Goal: Task Accomplishment & Management: Manage account settings

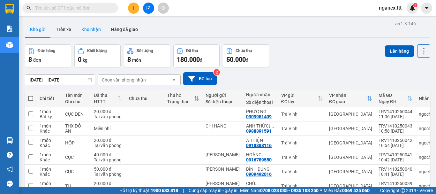
click at [94, 29] on button "Kho nhận" at bounding box center [91, 29] width 30 height 15
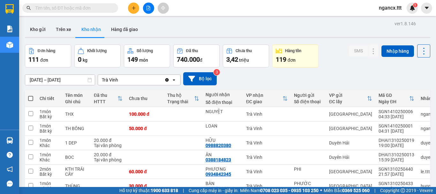
click at [51, 82] on div "ver 1.8.146 Kho gửi Trên xe Kho nhận Hàng đã giao Đơn hàng 111 đơn Khối lượng 0…" at bounding box center [227, 148] width 410 height 259
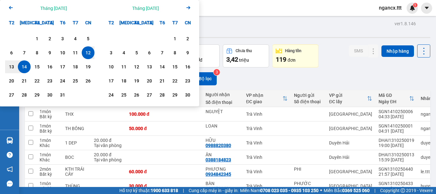
click at [9, 7] on icon "Arrow Left" at bounding box center [11, 8] width 8 height 8
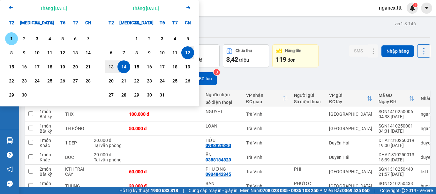
click at [12, 39] on div "1" at bounding box center [11, 39] width 9 height 8
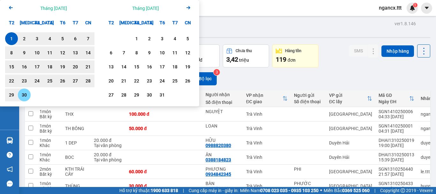
click at [24, 95] on div "30" at bounding box center [24, 95] width 9 height 8
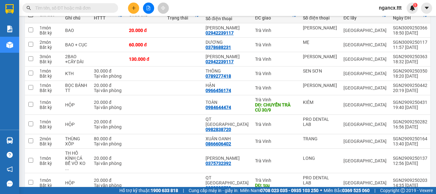
scroll to position [113, 0]
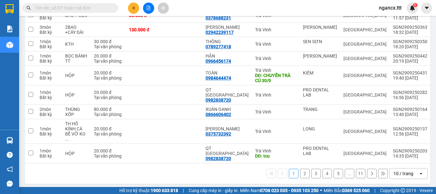
click at [418, 171] on icon "open" at bounding box center [420, 173] width 5 height 5
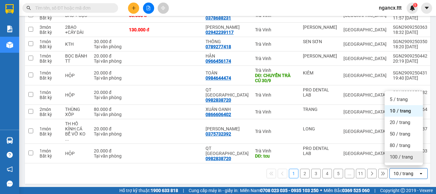
click at [414, 155] on div "100 / trang" at bounding box center [403, 156] width 38 height 11
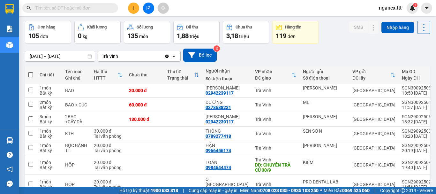
scroll to position [13, 0]
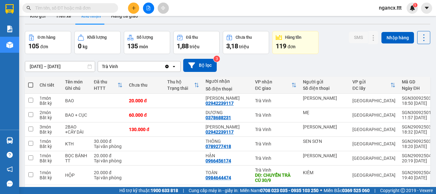
click at [63, 63] on input "[DATE] – [DATE]" at bounding box center [60, 66] width 70 height 10
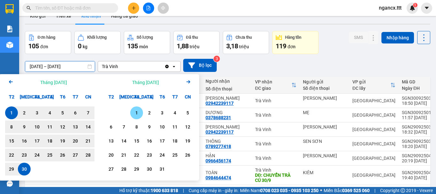
click at [137, 112] on div "1" at bounding box center [136, 113] width 9 height 8
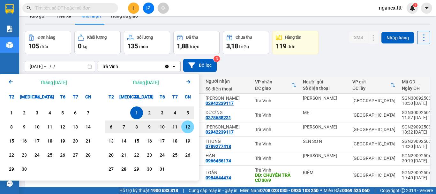
click at [187, 128] on div "12" at bounding box center [187, 127] width 9 height 8
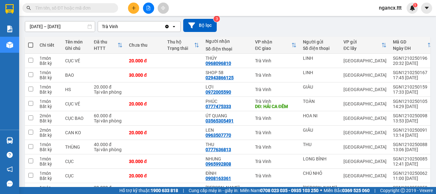
scroll to position [0, 0]
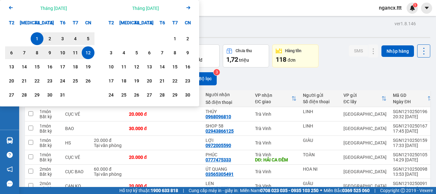
click at [11, 4] on icon "Arrow Left" at bounding box center [11, 8] width 8 height 8
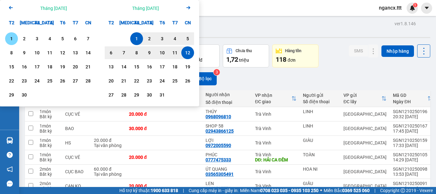
click at [12, 41] on div "1" at bounding box center [11, 39] width 9 height 8
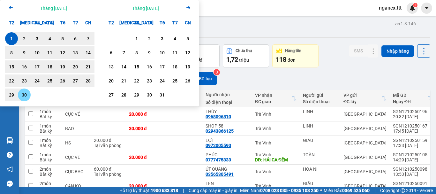
click at [25, 95] on div "30" at bounding box center [24, 95] width 9 height 8
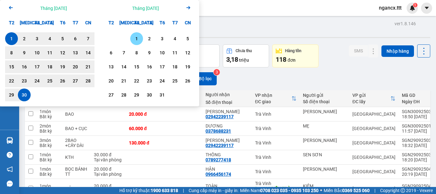
drag, startPoint x: 137, startPoint y: 37, endPoint x: 138, endPoint y: 41, distance: 3.8
click at [138, 37] on div "1" at bounding box center [136, 39] width 9 height 8
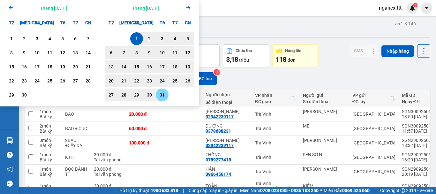
click at [165, 89] on div "31" at bounding box center [162, 94] width 13 height 13
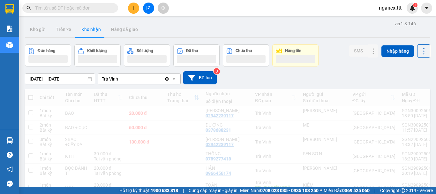
click at [66, 80] on div "24" at bounding box center [62, 85] width 13 height 13
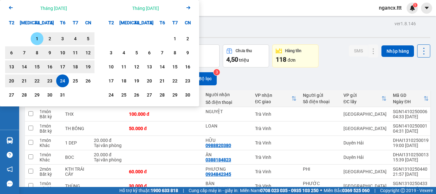
click at [33, 38] on div "1" at bounding box center [37, 39] width 9 height 8
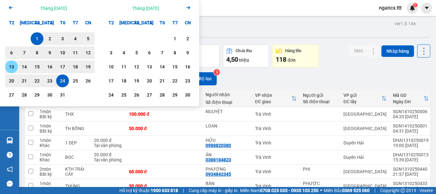
click at [13, 68] on div "13" at bounding box center [11, 67] width 9 height 8
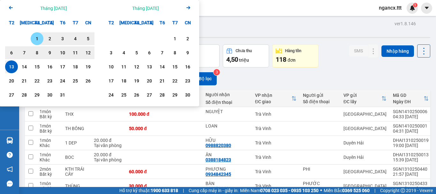
click at [39, 37] on div "1" at bounding box center [37, 39] width 9 height 8
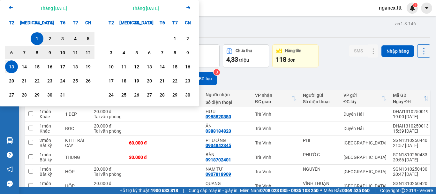
click at [39, 38] on div "1" at bounding box center [37, 39] width 9 height 8
click at [92, 51] on div "12" at bounding box center [88, 53] width 9 height 8
type input "[DATE] – [DATE]"
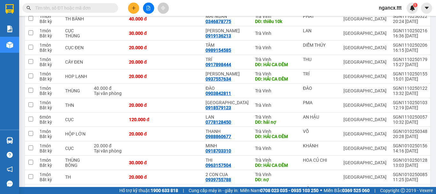
scroll to position [313, 0]
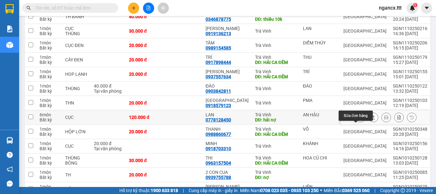
click at [358, 119] on icon at bounding box center [360, 117] width 4 height 4
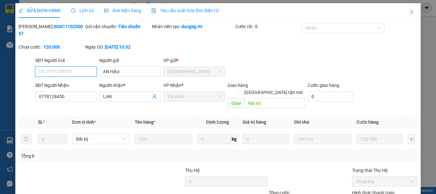
type input "AN HẬU"
type input "0778128450"
type input "LAN"
type input "hải nợ"
type input "120.000"
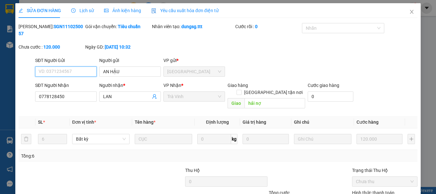
type input "120.000"
click at [77, 10] on span "Lịch sử" at bounding box center [82, 10] width 23 height 5
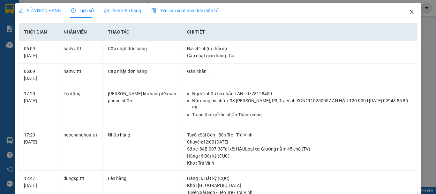
click at [409, 11] on icon "close" at bounding box center [411, 11] width 5 height 5
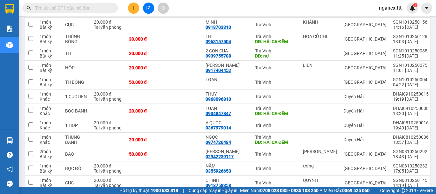
scroll to position [470, 0]
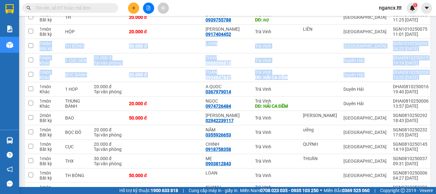
drag, startPoint x: 430, startPoint y: 88, endPoint x: 434, endPoint y: 56, distance: 32.1
click at [435, 42] on main "ver 1.8.146 Kho gửi Trên xe Kho nhận Hàng đã giao Đơn hàng 69 đơn Khối lượng 0 …" at bounding box center [218, 93] width 436 height 187
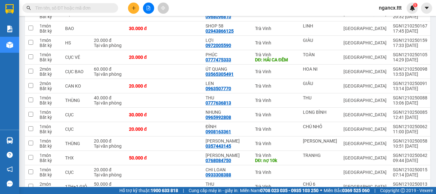
scroll to position [0, 0]
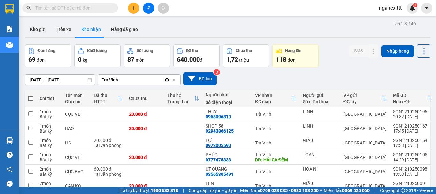
click at [424, 71] on div "[DATE] – [DATE] Press the down arrow key to interact with the calendar and sele…" at bounding box center [227, 78] width 405 height 23
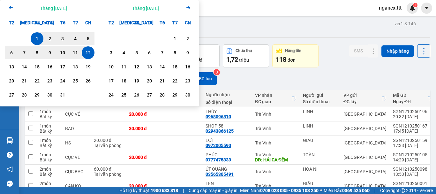
click at [10, 7] on icon "Previous month." at bounding box center [11, 7] width 4 height 3
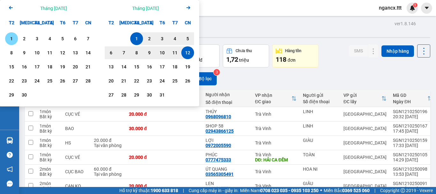
click at [11, 38] on div "1" at bounding box center [11, 39] width 9 height 8
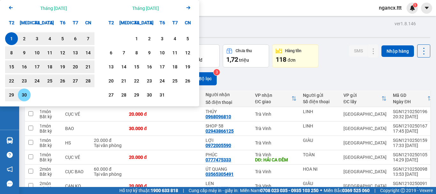
click at [24, 97] on div "30" at bounding box center [24, 95] width 9 height 8
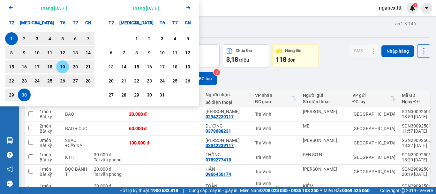
click at [10, 6] on icon "Arrow Left" at bounding box center [11, 8] width 8 height 8
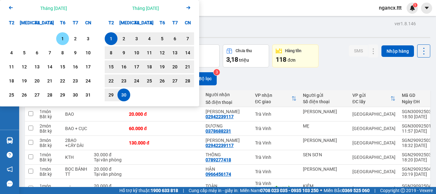
click at [65, 41] on div "1" at bounding box center [62, 39] width 9 height 8
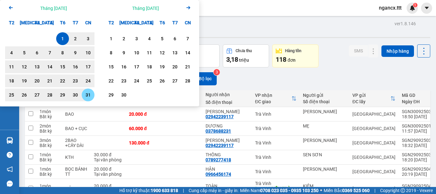
click at [90, 94] on div "31" at bounding box center [88, 95] width 9 height 8
type input "[DATE] – [DATE]"
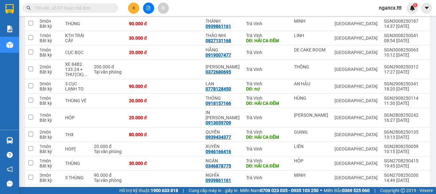
scroll to position [164, 0]
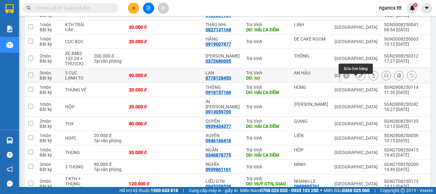
click at [358, 77] on icon at bounding box center [360, 75] width 4 height 4
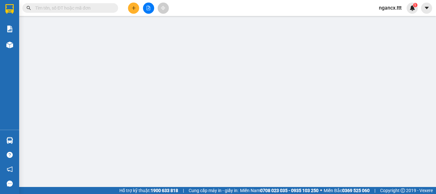
type input "AN HẬU"
type input "0778128450"
type input "LAN"
type input "nợ"
type input "90.000"
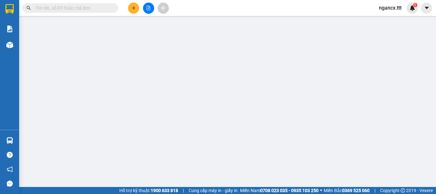
type input "90.000"
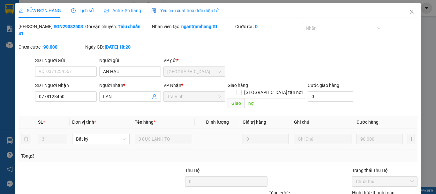
click at [86, 9] on span "Lịch sử" at bounding box center [82, 10] width 23 height 5
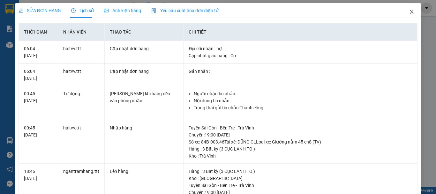
click at [410, 11] on icon "close" at bounding box center [412, 12] width 4 height 4
click at [407, 12] on div "ngancx.ttt 1" at bounding box center [395, 8] width 44 height 11
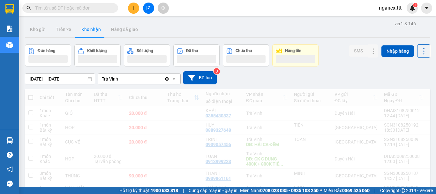
click at [423, 47] on button at bounding box center [423, 50] width 13 height 13
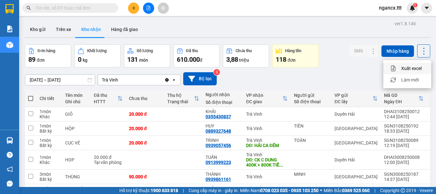
click at [334, 80] on div "[DATE] – [DATE] Press the down arrow key to interact with the calendar and sele…" at bounding box center [227, 78] width 405 height 13
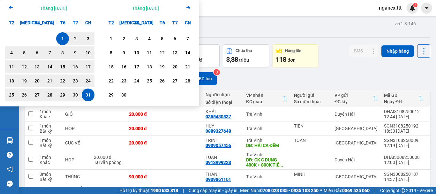
click at [9, 8] on icon "Arrow Left" at bounding box center [11, 8] width 8 height 8
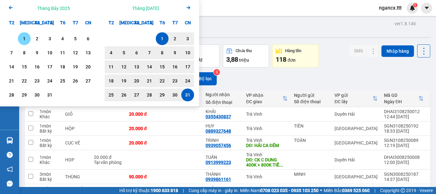
click at [23, 40] on div "1" at bounding box center [24, 39] width 9 height 8
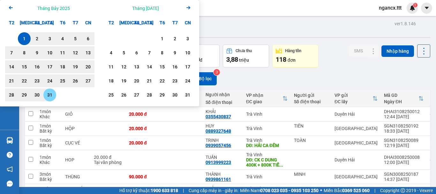
click at [50, 96] on div "31" at bounding box center [49, 95] width 9 height 8
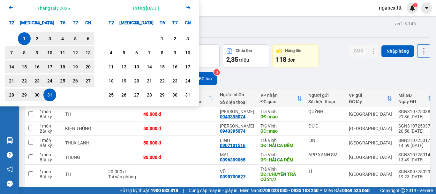
click at [11, 8] on icon "Arrow Left" at bounding box center [11, 8] width 8 height 8
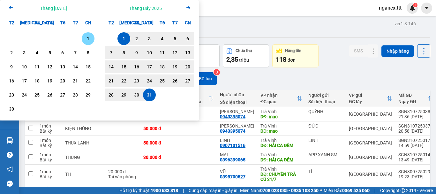
click at [88, 38] on div "1" at bounding box center [88, 39] width 9 height 8
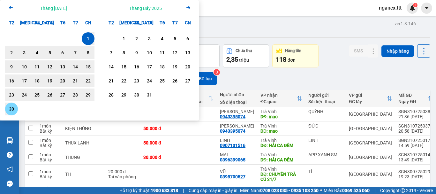
drag, startPoint x: 10, startPoint y: 110, endPoint x: 14, endPoint y: 108, distance: 4.4
click at [11, 109] on div "30" at bounding box center [11, 109] width 9 height 8
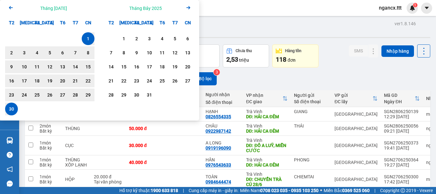
click at [12, 8] on icon "Previous month." at bounding box center [11, 7] width 4 height 3
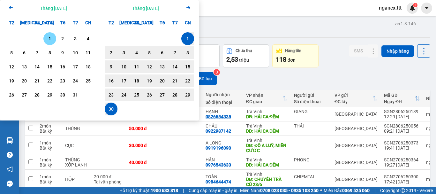
click at [51, 37] on div "1" at bounding box center [49, 39] width 9 height 8
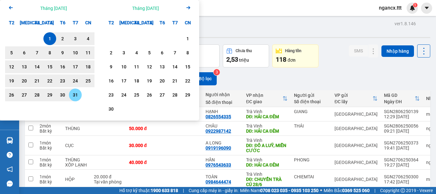
click at [77, 94] on div "31" at bounding box center [75, 95] width 9 height 8
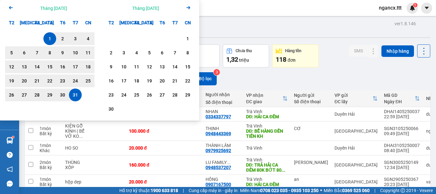
click at [11, 8] on icon "Previous month." at bounding box center [11, 7] width 4 height 3
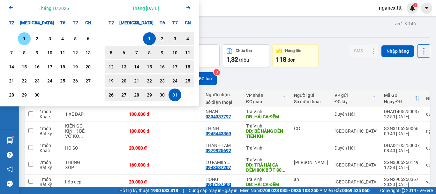
click at [27, 40] on div "1" at bounding box center [24, 39] width 9 height 8
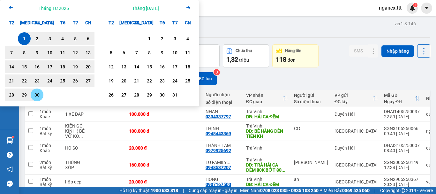
click at [37, 93] on div "30" at bounding box center [37, 95] width 9 height 8
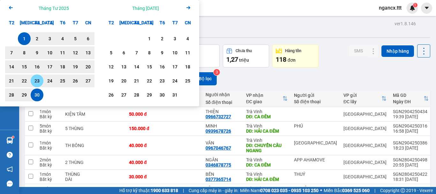
click at [9, 5] on icon "Arrow Left" at bounding box center [11, 8] width 8 height 8
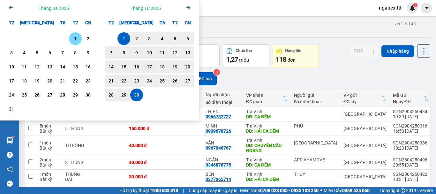
click at [75, 38] on div "1" at bounding box center [75, 39] width 9 height 8
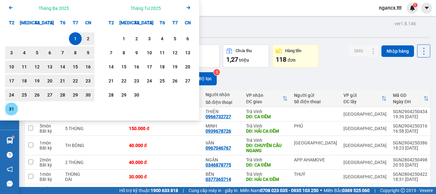
click at [12, 108] on div "31" at bounding box center [11, 109] width 9 height 8
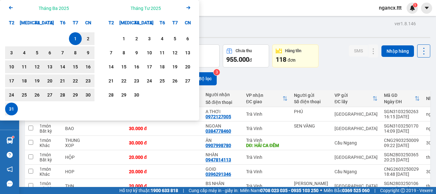
click at [13, 8] on icon "Arrow Left" at bounding box center [11, 8] width 8 height 8
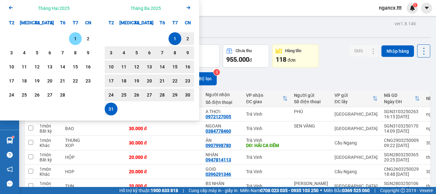
click at [73, 41] on div "1" at bounding box center [75, 39] width 9 height 8
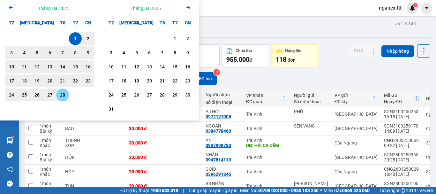
click at [59, 96] on div "28" at bounding box center [62, 95] width 9 height 8
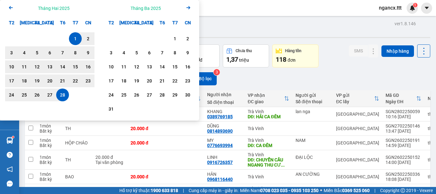
click at [188, 9] on icon "Arrow Right" at bounding box center [188, 8] width 8 height 8
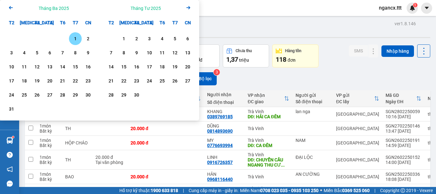
click at [188, 8] on icon "Arrow Right" at bounding box center [188, 8] width 8 height 8
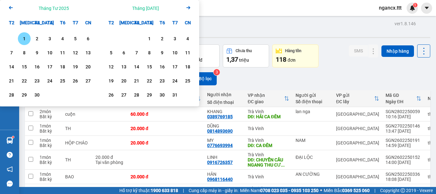
click at [188, 8] on icon "Next month." at bounding box center [188, 7] width 4 height 3
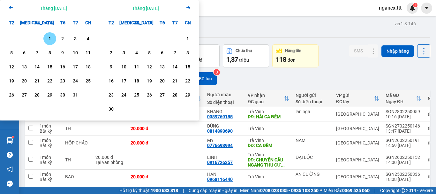
click at [188, 7] on icon "Arrow Right" at bounding box center [188, 8] width 8 height 8
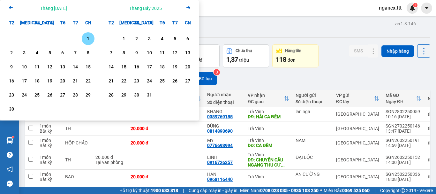
click at [188, 7] on icon "Arrow Right" at bounding box center [188, 8] width 8 height 8
click at [188, 7] on icon "Next month." at bounding box center [188, 7] width 4 height 3
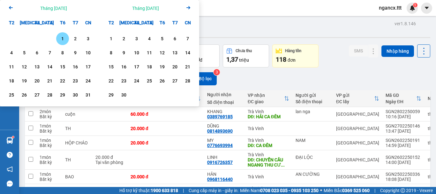
click at [64, 38] on div "1" at bounding box center [62, 39] width 9 height 8
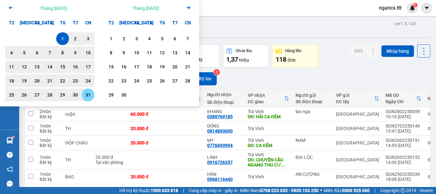
click at [85, 93] on div "31" at bounding box center [88, 95] width 9 height 8
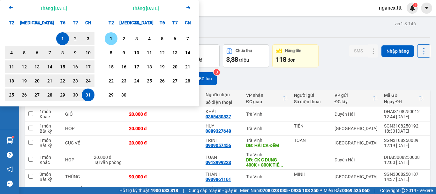
click at [111, 37] on div "1" at bounding box center [111, 39] width 9 height 8
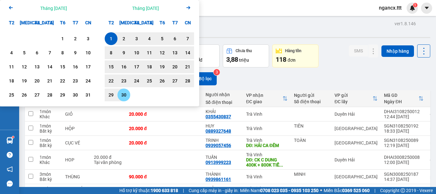
click at [123, 93] on div "30" at bounding box center [123, 95] width 9 height 8
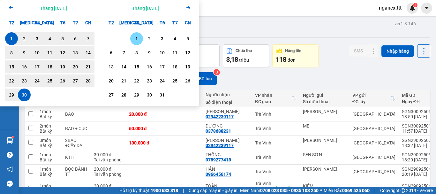
click at [135, 37] on div "1" at bounding box center [136, 39] width 9 height 8
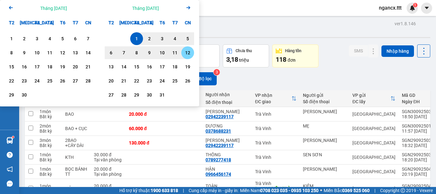
click at [188, 52] on div "12" at bounding box center [187, 53] width 9 height 8
type input "[DATE] – [DATE]"
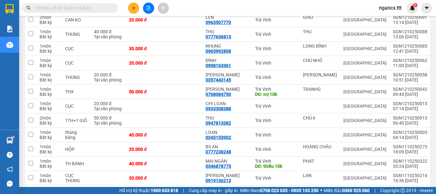
scroll to position [181, 0]
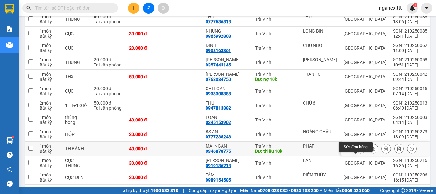
click at [358, 151] on icon at bounding box center [360, 148] width 4 height 4
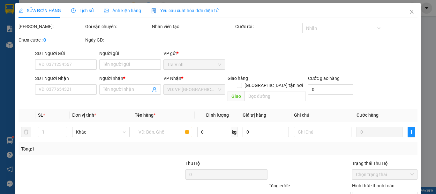
type input "PHÁT"
type input "0346878775"
type input "MAI NGÂN"
type input "thiếu 10k"
type input "40.000"
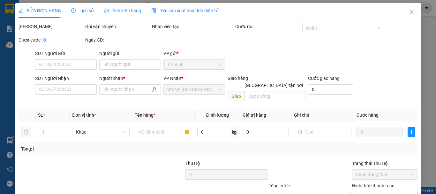
type input "40.000"
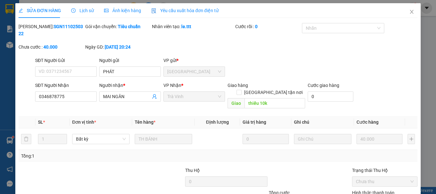
click at [89, 8] on span "Lịch sử" at bounding box center [82, 10] width 23 height 5
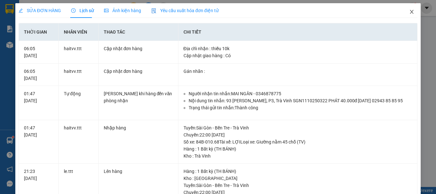
click at [409, 10] on icon "close" at bounding box center [411, 11] width 5 height 5
click at [406, 11] on span "ngancx.ttt" at bounding box center [389, 8] width 33 height 8
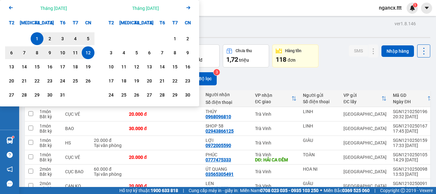
click at [11, 5] on icon "Arrow Left" at bounding box center [11, 8] width 8 height 8
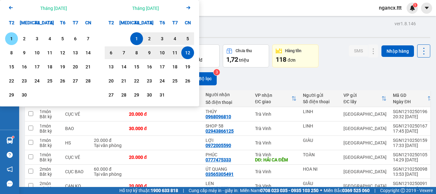
click at [11, 41] on div "1" at bounding box center [11, 39] width 9 height 8
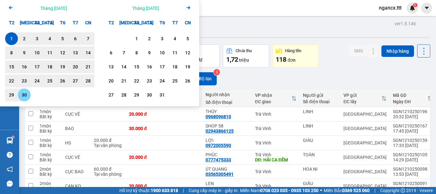
click at [26, 96] on div "30" at bounding box center [24, 95] width 9 height 8
type input "[DATE] – [DATE]"
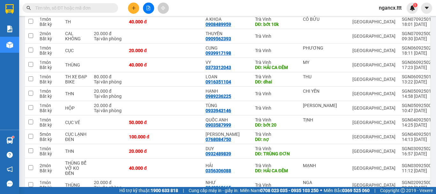
scroll to position [1547, 0]
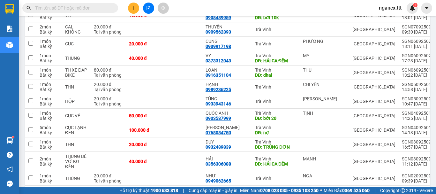
drag, startPoint x: 325, startPoint y: 165, endPoint x: 320, endPoint y: 164, distance: 4.9
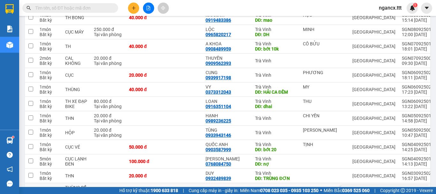
drag, startPoint x: 320, startPoint y: 164, endPoint x: 318, endPoint y: 158, distance: 7.0
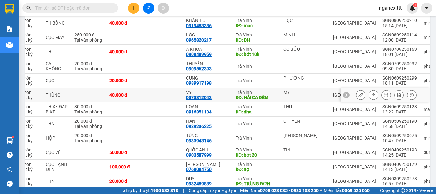
scroll to position [0, 24]
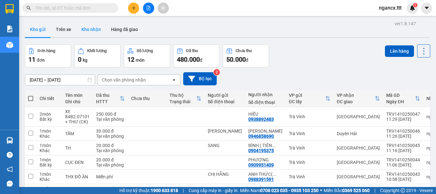
click at [91, 28] on button "Kho nhận" at bounding box center [91, 29] width 30 height 15
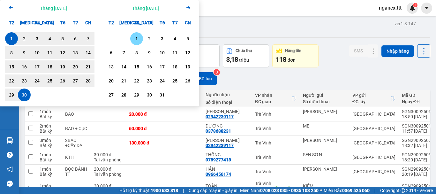
click at [137, 35] on div "1" at bounding box center [136, 39] width 9 height 8
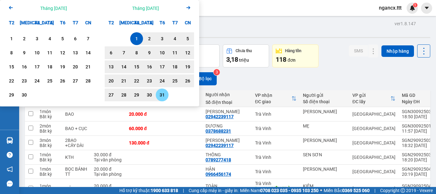
click at [162, 94] on div "31" at bounding box center [162, 95] width 9 height 8
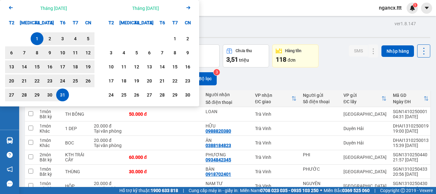
click at [37, 38] on div "1" at bounding box center [37, 39] width 9 height 8
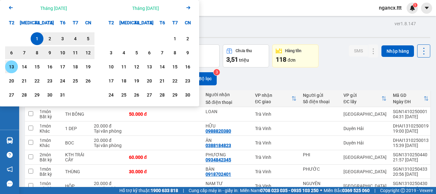
click at [10, 66] on div "13" at bounding box center [11, 67] width 9 height 8
type input "[DATE] – [DATE]"
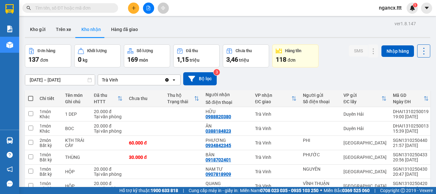
click at [339, 71] on div "01/10/2025 – 13/10/2025 Press the down arrow key to interact with the calendar …" at bounding box center [227, 78] width 405 height 23
